Goal: Task Accomplishment & Management: Manage account settings

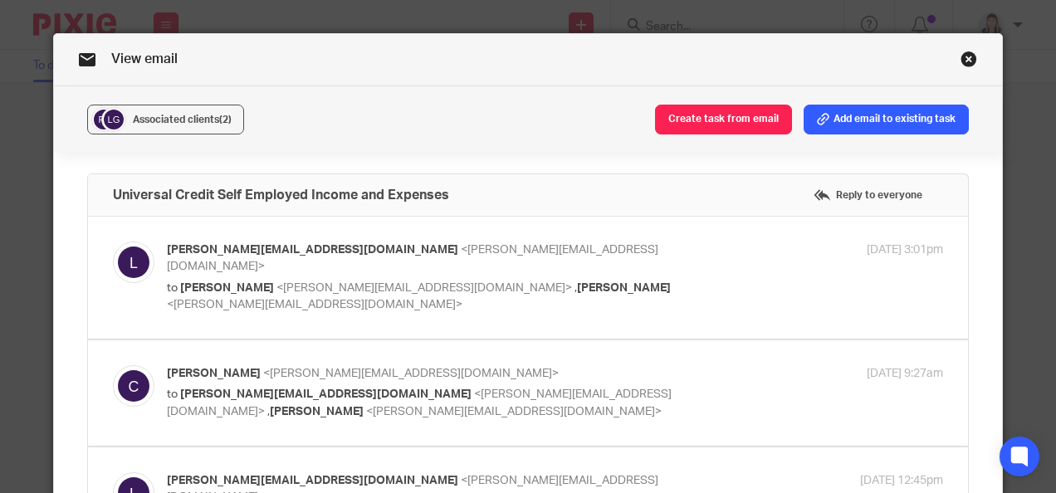
click at [968, 63] on link "Close this dialog window" at bounding box center [969, 62] width 17 height 22
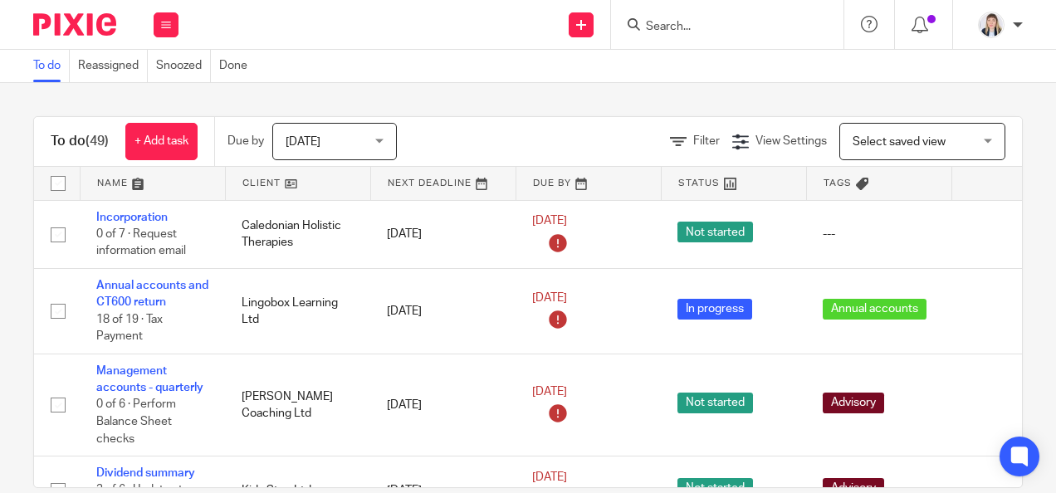
click at [657, 20] on input "Search" at bounding box center [718, 27] width 149 height 15
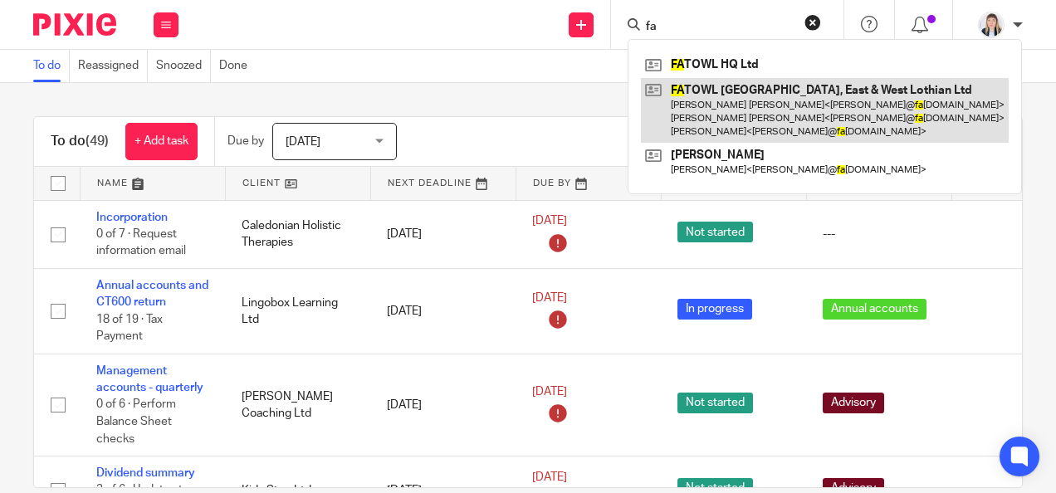
type input "fa"
click at [712, 87] on link at bounding box center [825, 111] width 368 height 66
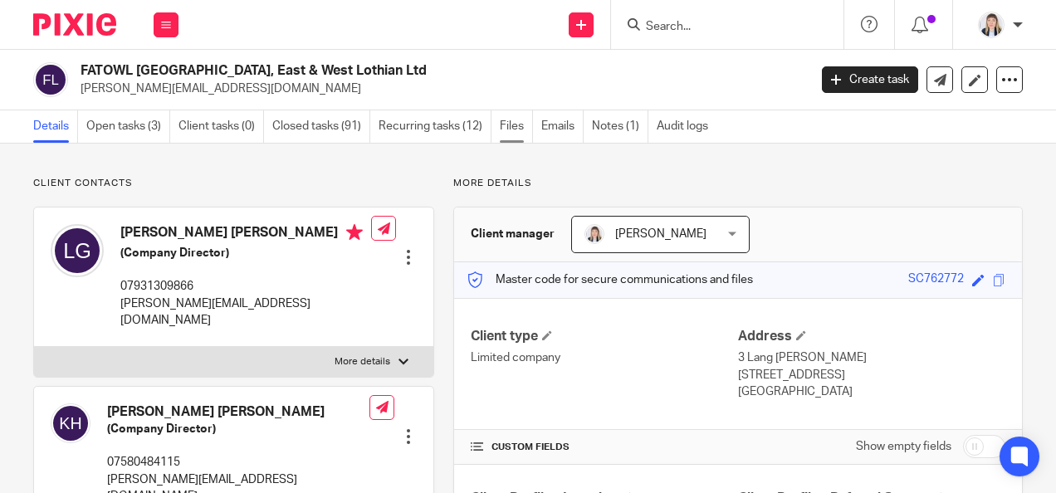
click at [516, 125] on link "Files" at bounding box center [516, 126] width 33 height 32
click at [515, 126] on link "Files" at bounding box center [516, 126] width 33 height 32
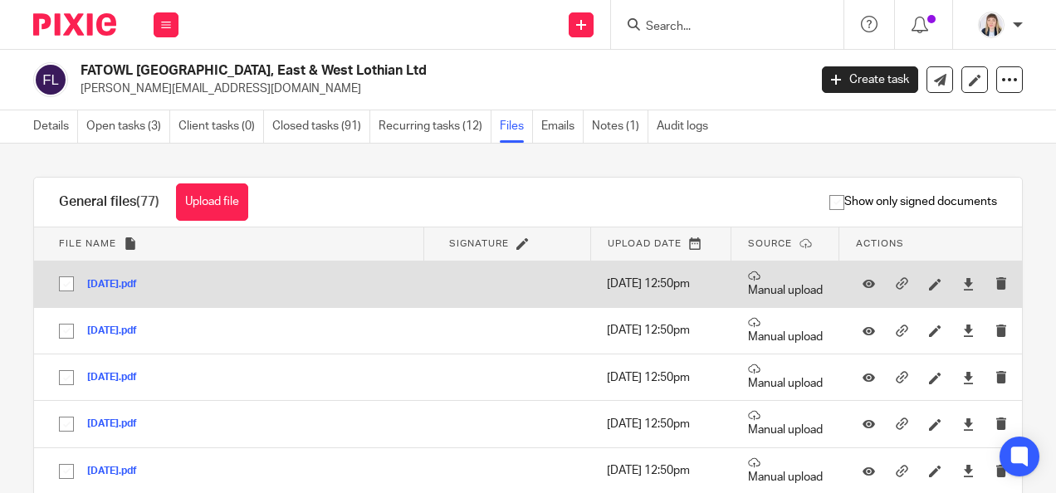
click at [113, 281] on button "[DATE].pdf" at bounding box center [118, 285] width 62 height 12
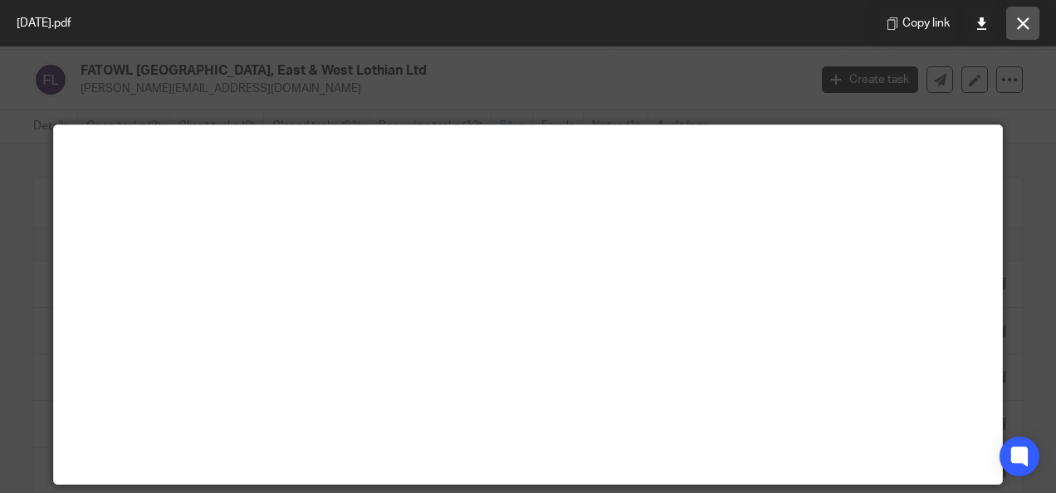
click at [1020, 22] on icon at bounding box center [1023, 23] width 12 height 12
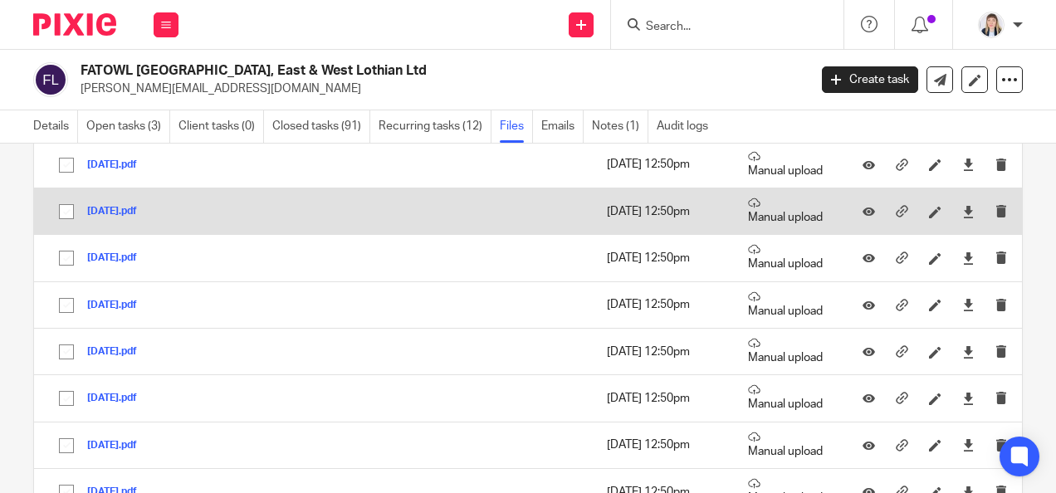
scroll to position [83, 0]
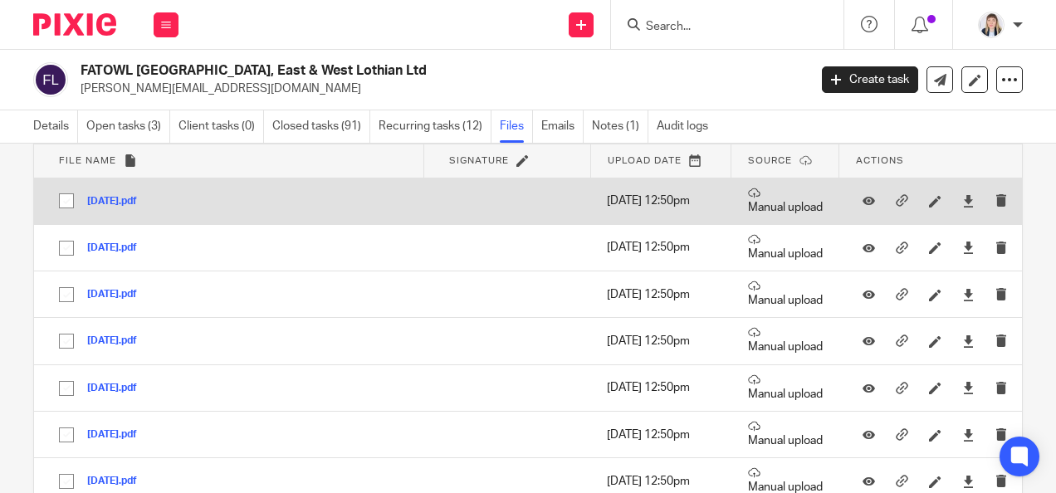
click at [61, 200] on input "checkbox" at bounding box center [67, 201] width 32 height 32
checkbox input "true"
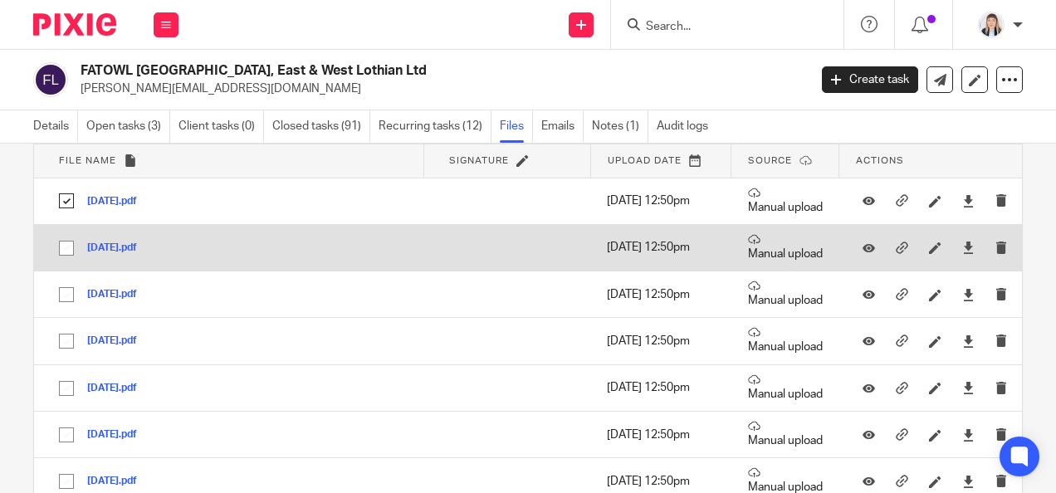
click at [62, 243] on input "checkbox" at bounding box center [67, 248] width 32 height 32
checkbox input "true"
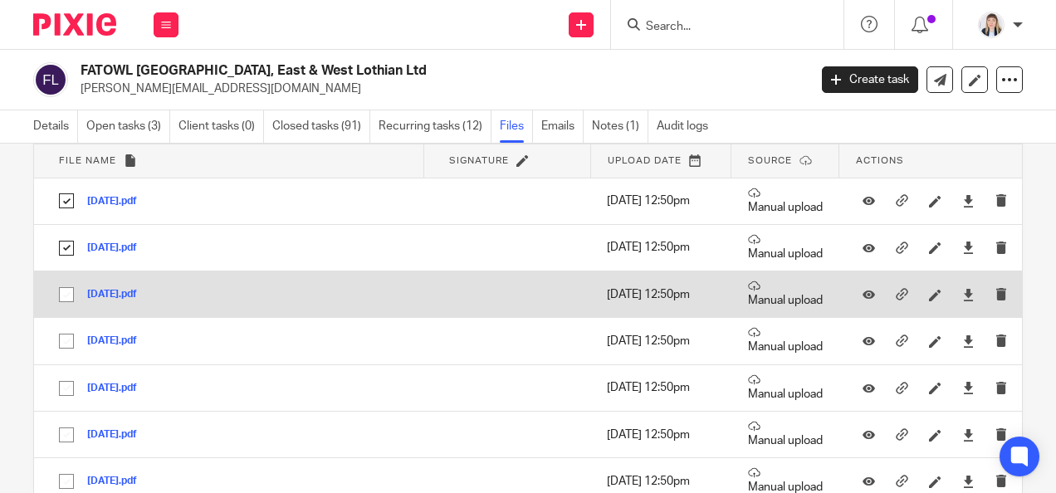
click at [66, 296] on input "checkbox" at bounding box center [67, 295] width 32 height 32
checkbox input "true"
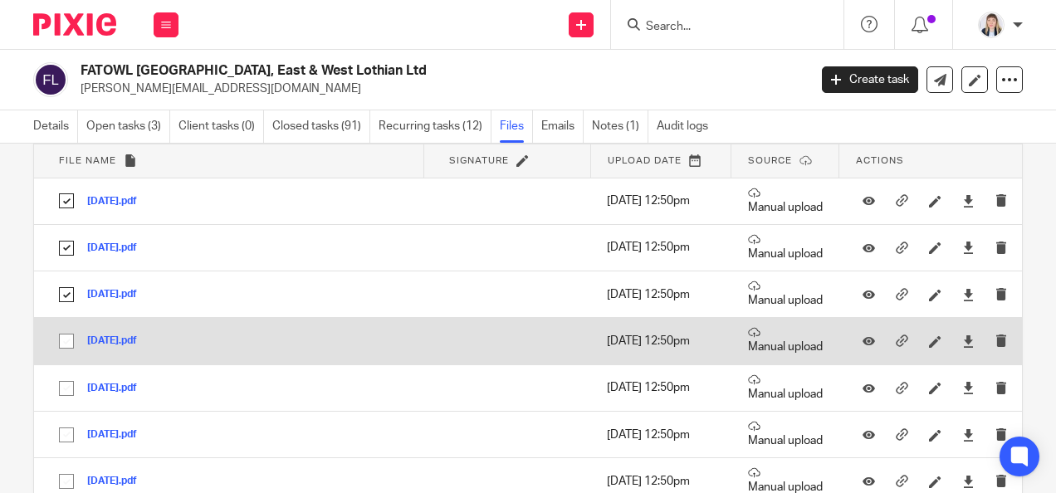
click at [61, 340] on input "checkbox" at bounding box center [67, 341] width 32 height 32
checkbox input "true"
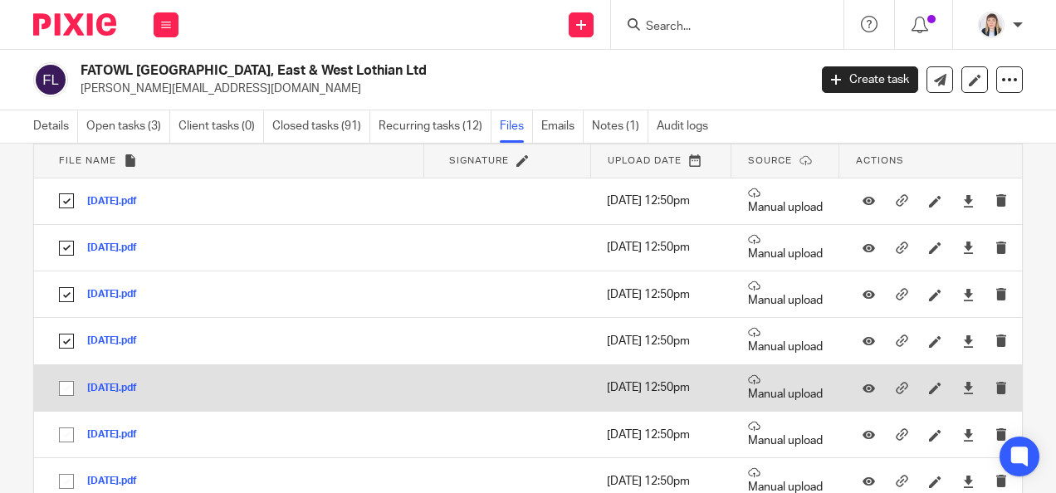
click at [63, 392] on input "checkbox" at bounding box center [67, 389] width 32 height 32
checkbox input "true"
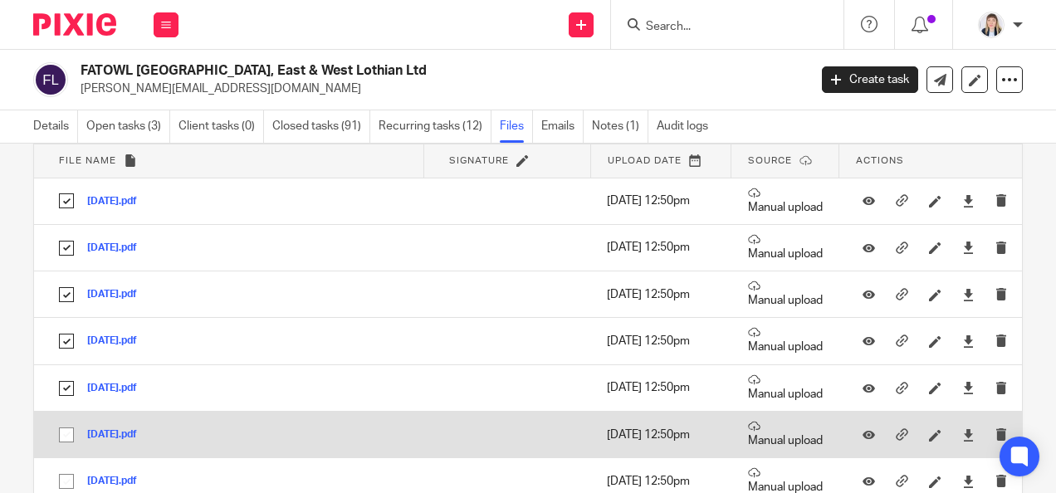
click at [68, 437] on input "checkbox" at bounding box center [67, 435] width 32 height 32
checkbox input "true"
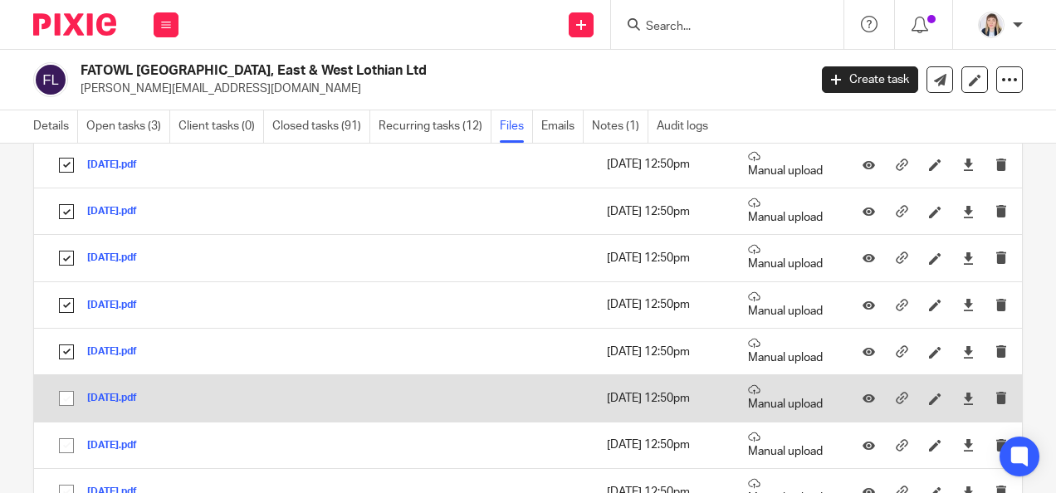
click at [65, 398] on input "checkbox" at bounding box center [67, 399] width 32 height 32
checkbox input "true"
